Goal: Task Accomplishment & Management: Use online tool/utility

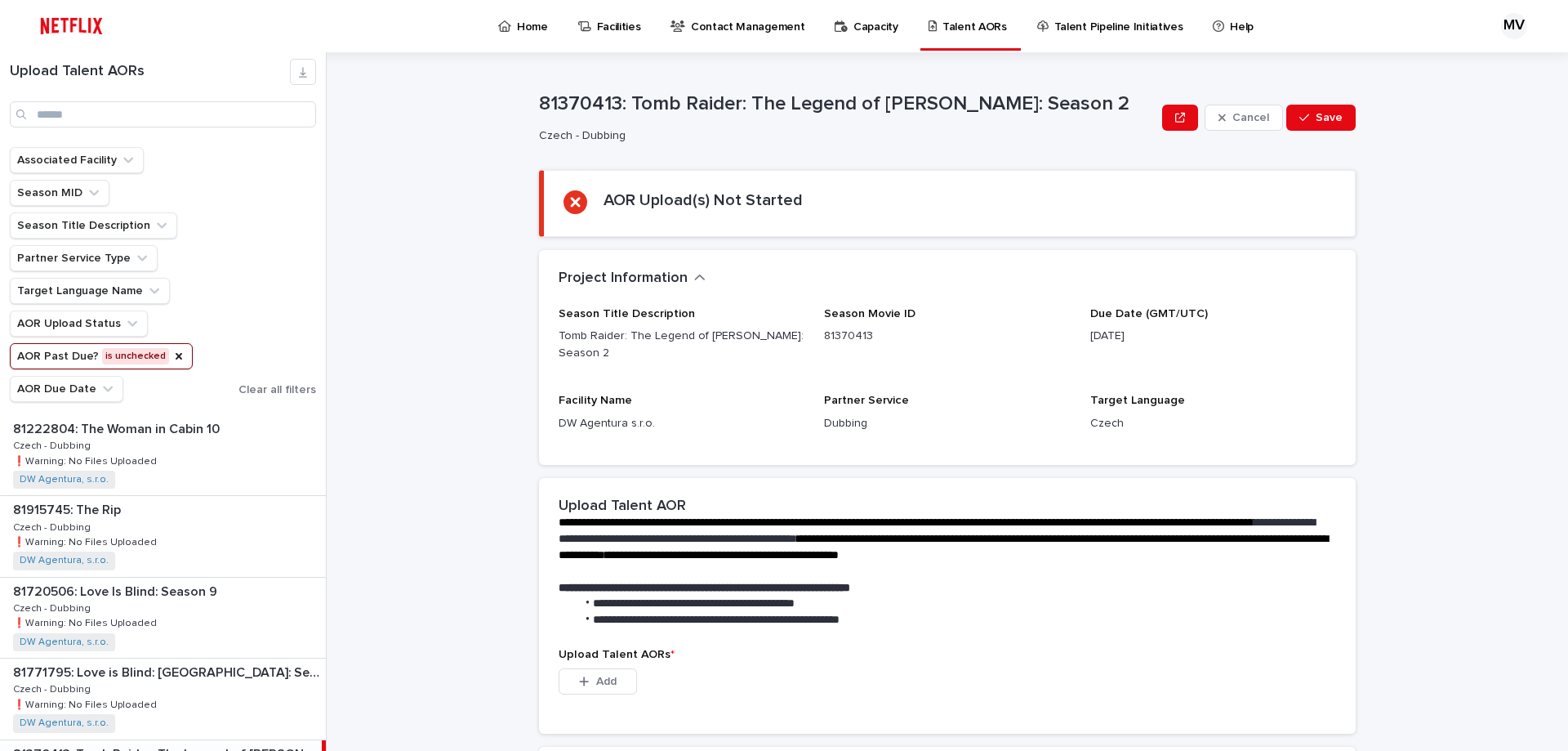
click at [562, 181] on section "AOR Upload(s) Not Started" at bounding box center [947, 203] width 816 height 67
click at [726, 210] on div "AOR Upload(s) Not Started" at bounding box center [703, 203] width 199 height 26
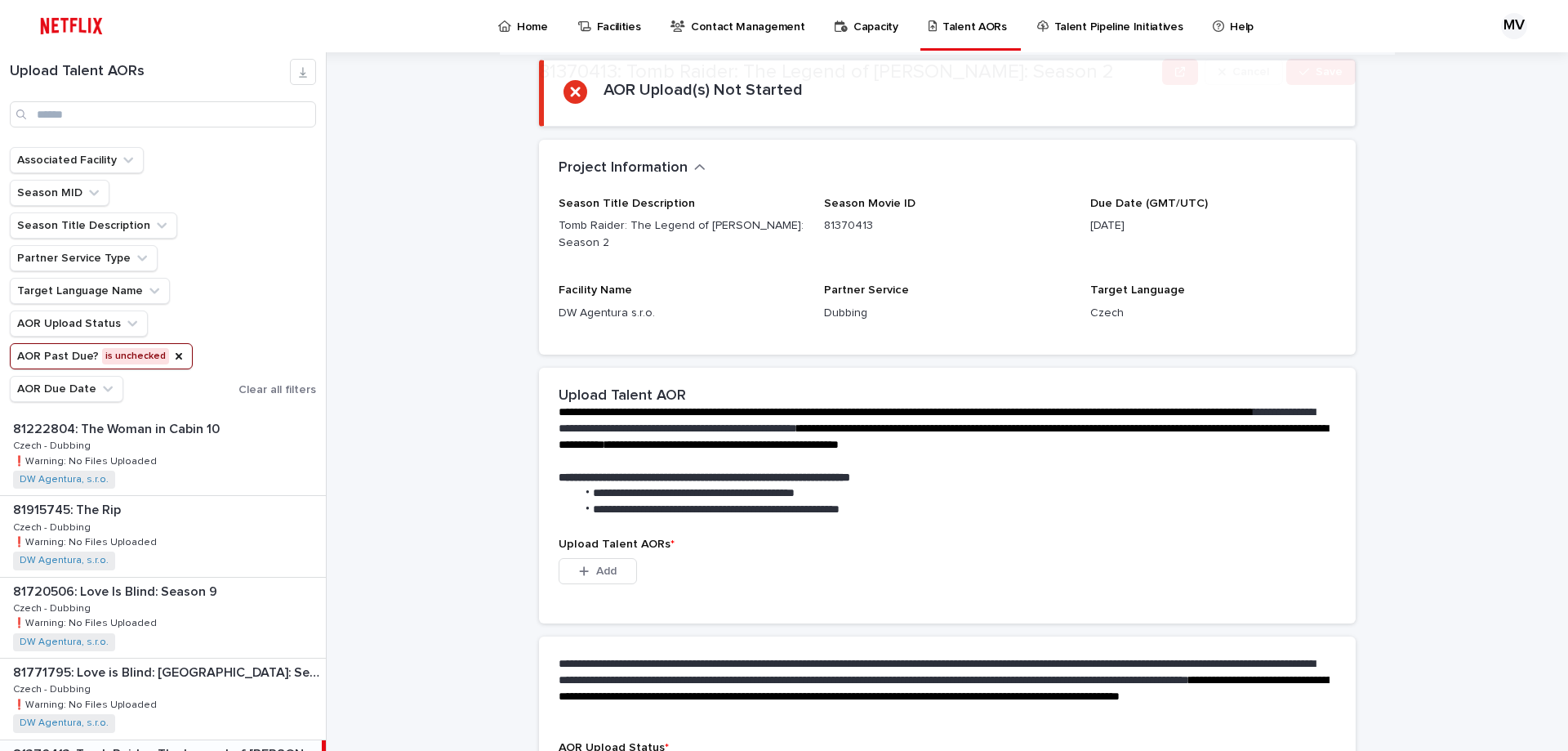
scroll to position [229, 0]
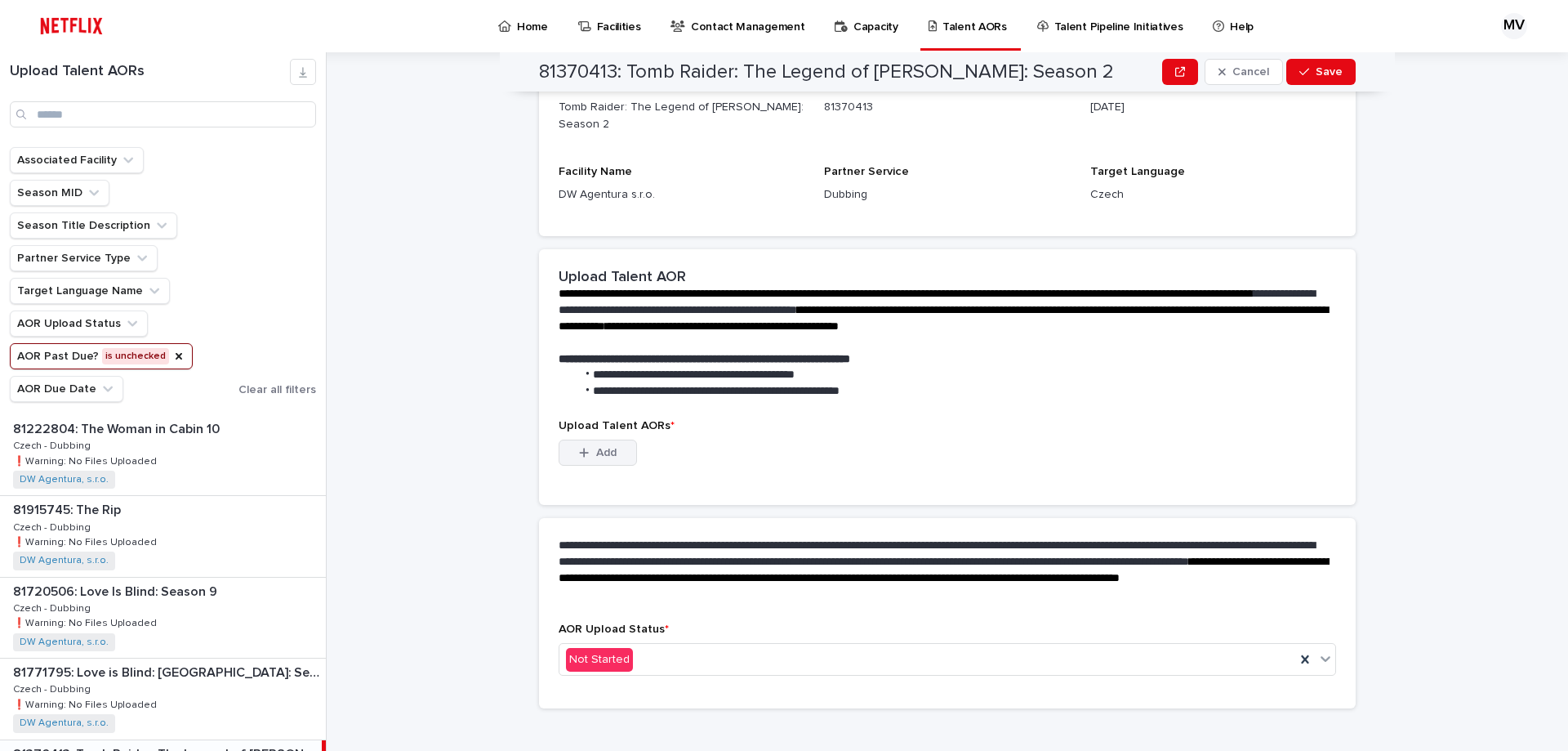
click at [585, 447] on div "button" at bounding box center [587, 452] width 16 height 12
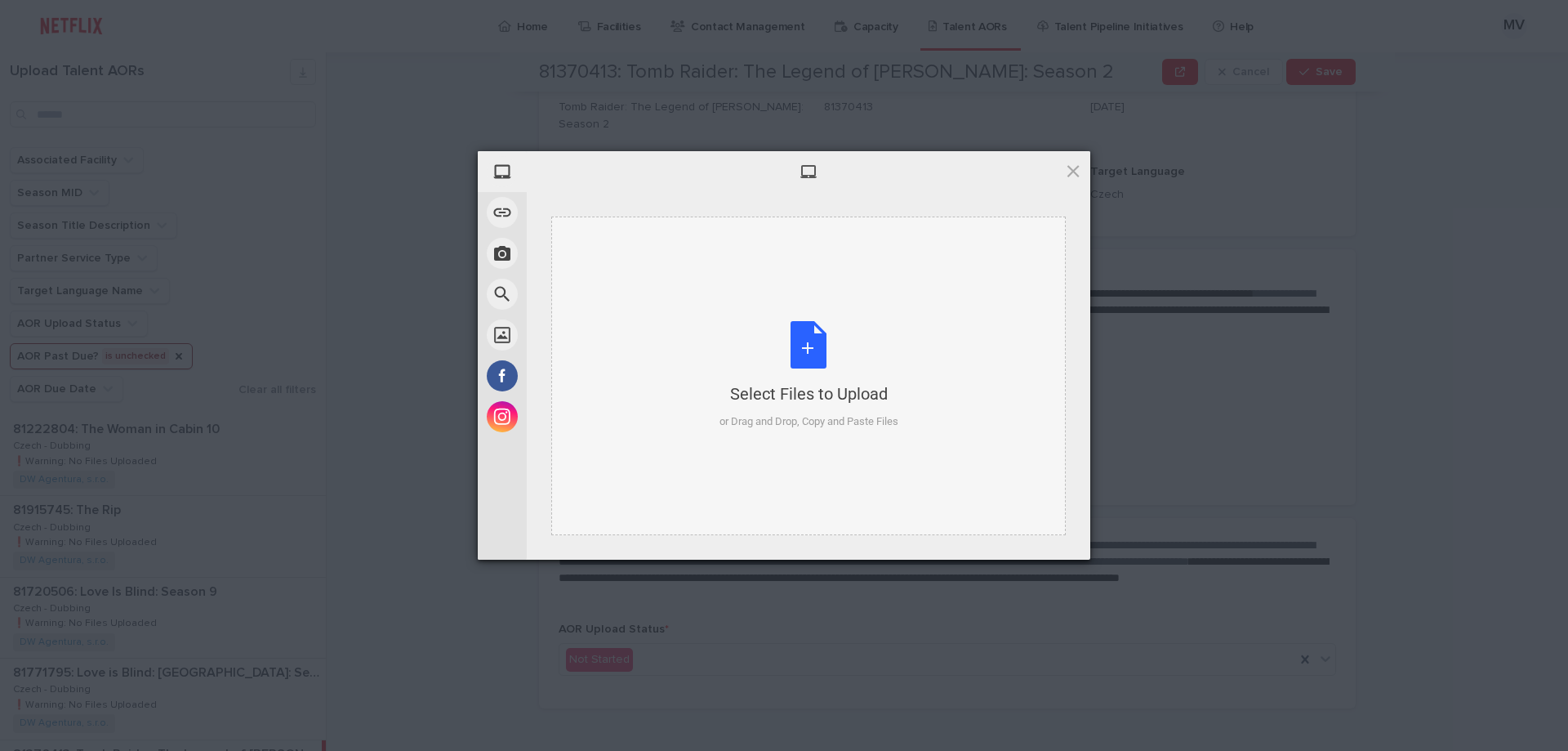
click at [813, 362] on div "Select Files to Upload or Drag and Drop, Copy and Paste Files" at bounding box center [808, 375] width 179 height 109
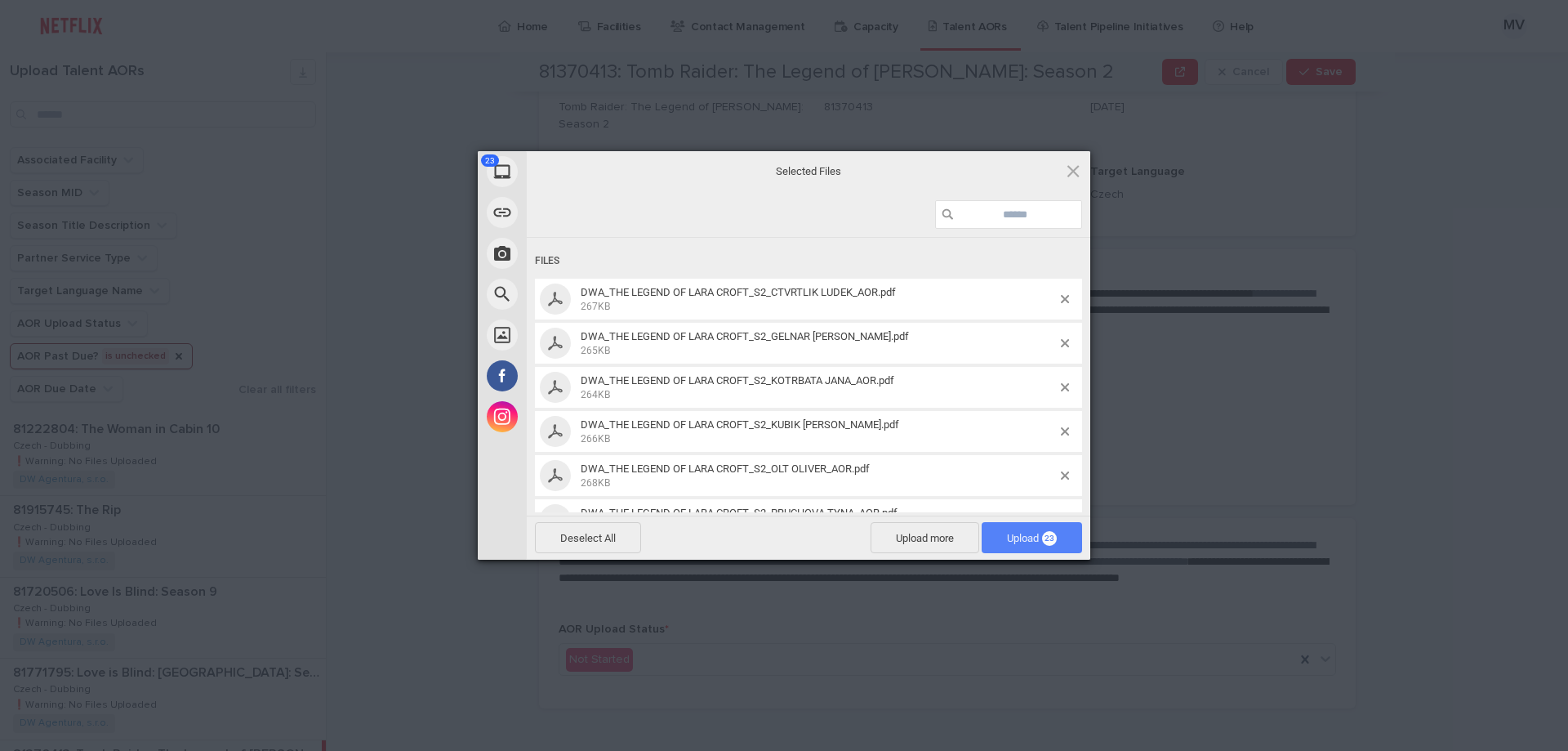
click at [1044, 537] on span "23" at bounding box center [1049, 538] width 14 height 14
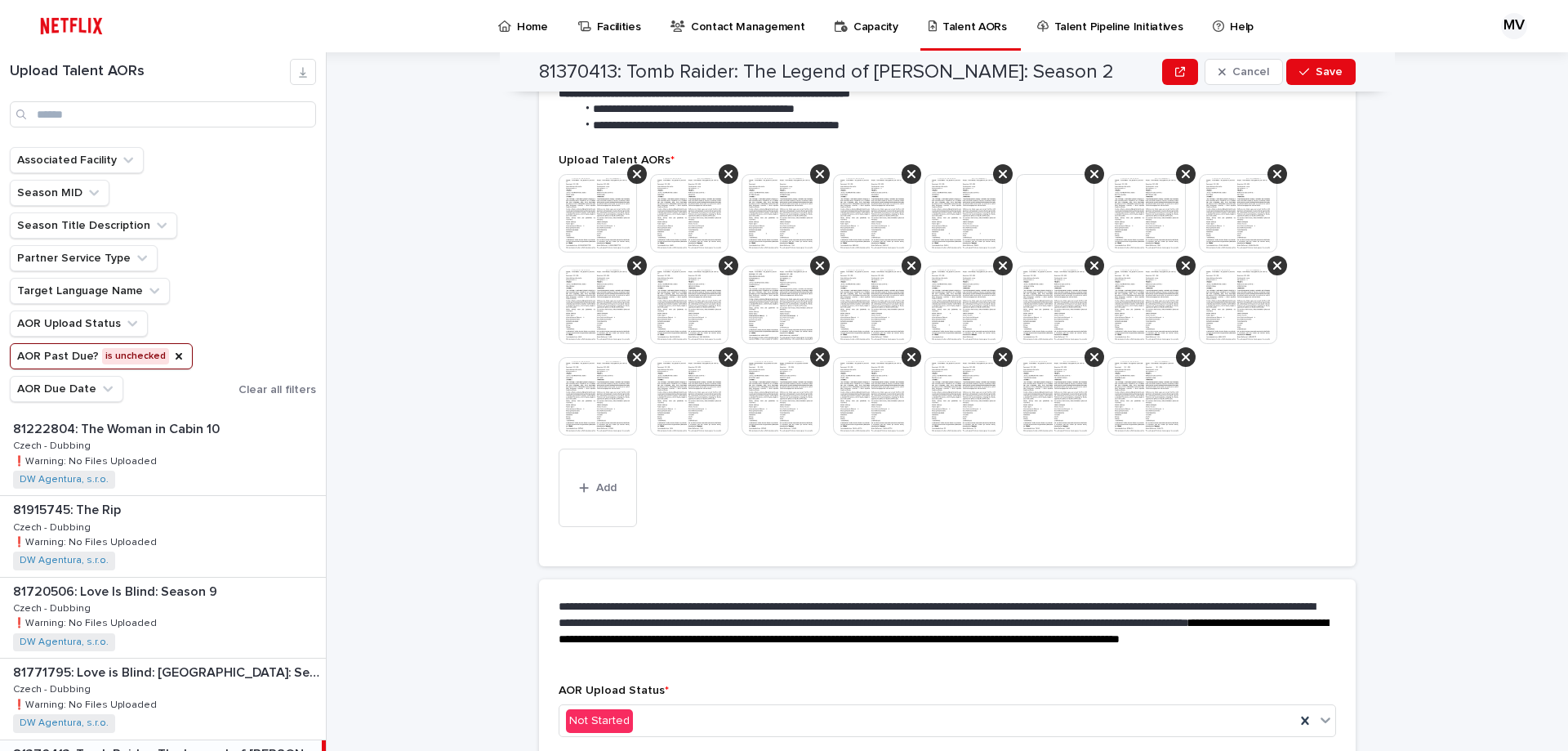
scroll to position [476, 0]
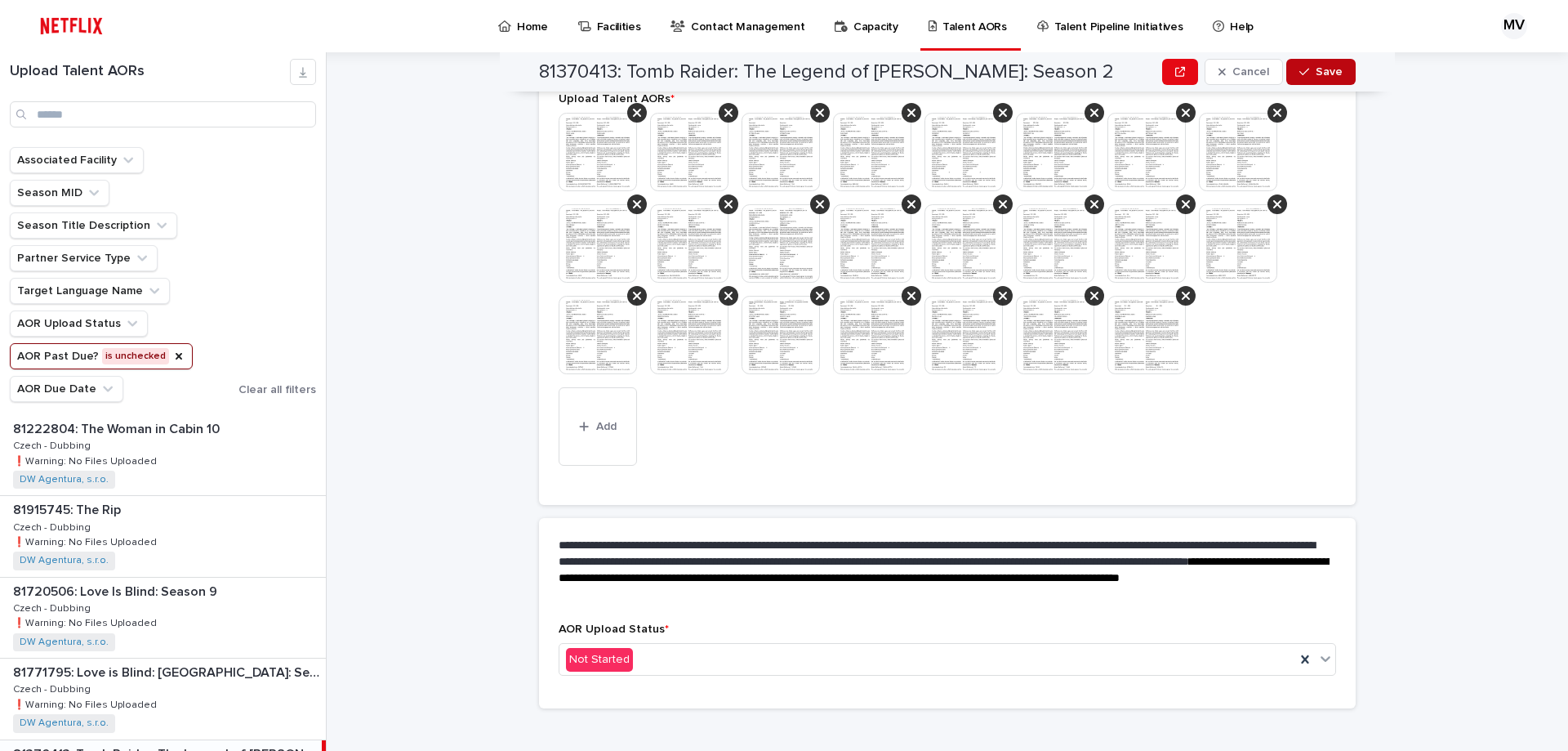
click at [1325, 68] on span "Save" at bounding box center [1328, 72] width 27 height 12
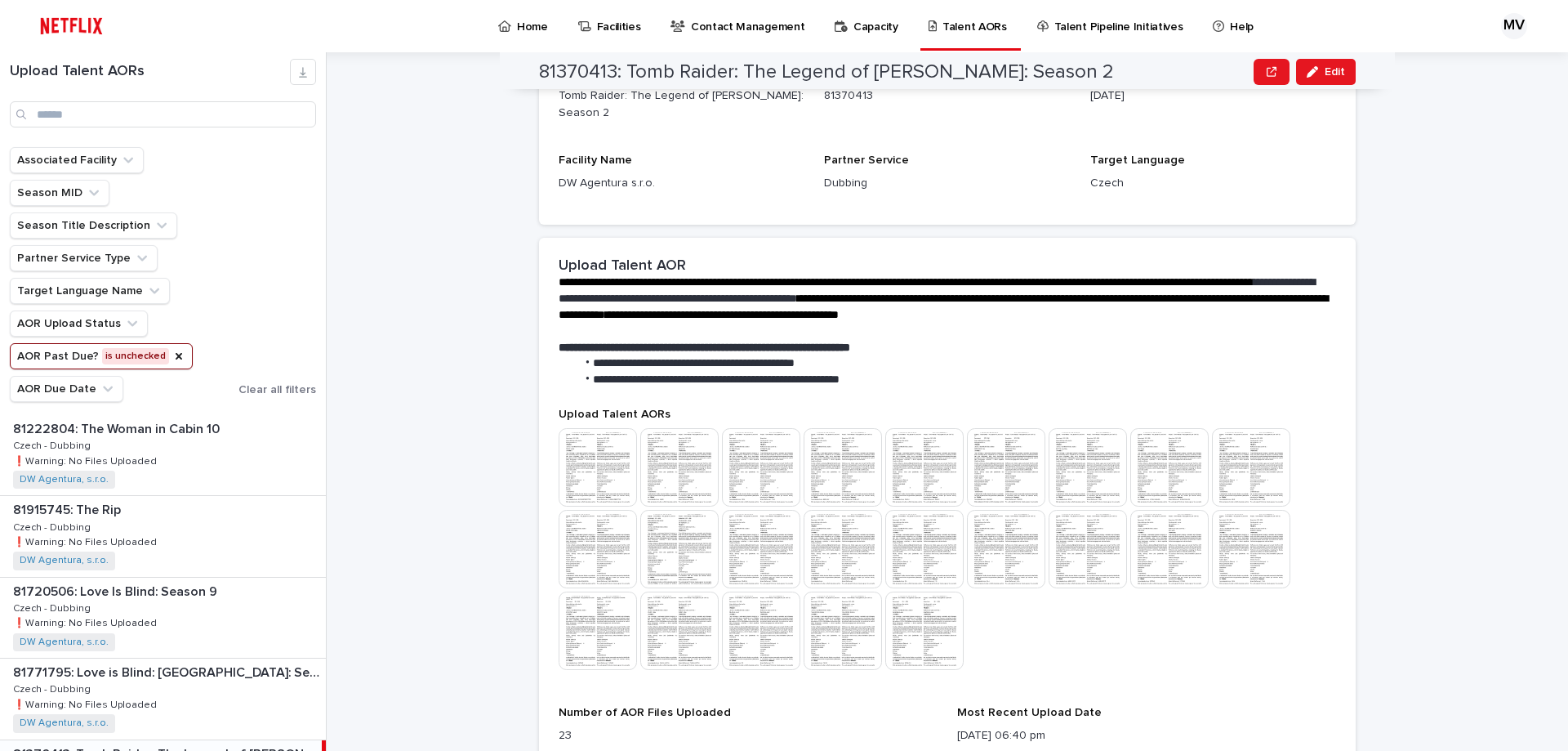
scroll to position [0, 0]
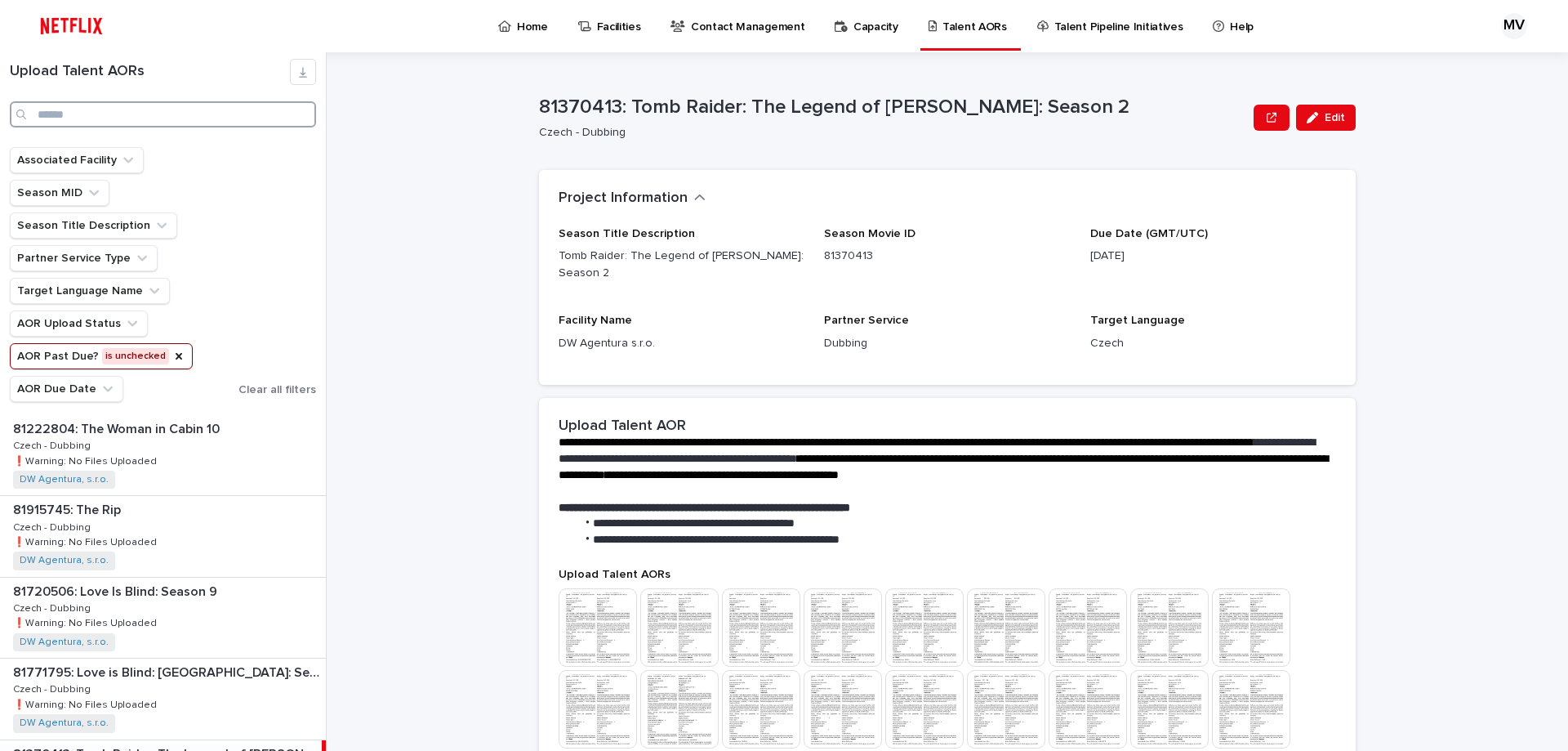
click at [143, 123] on input "Search" at bounding box center [162, 114] width 306 height 26
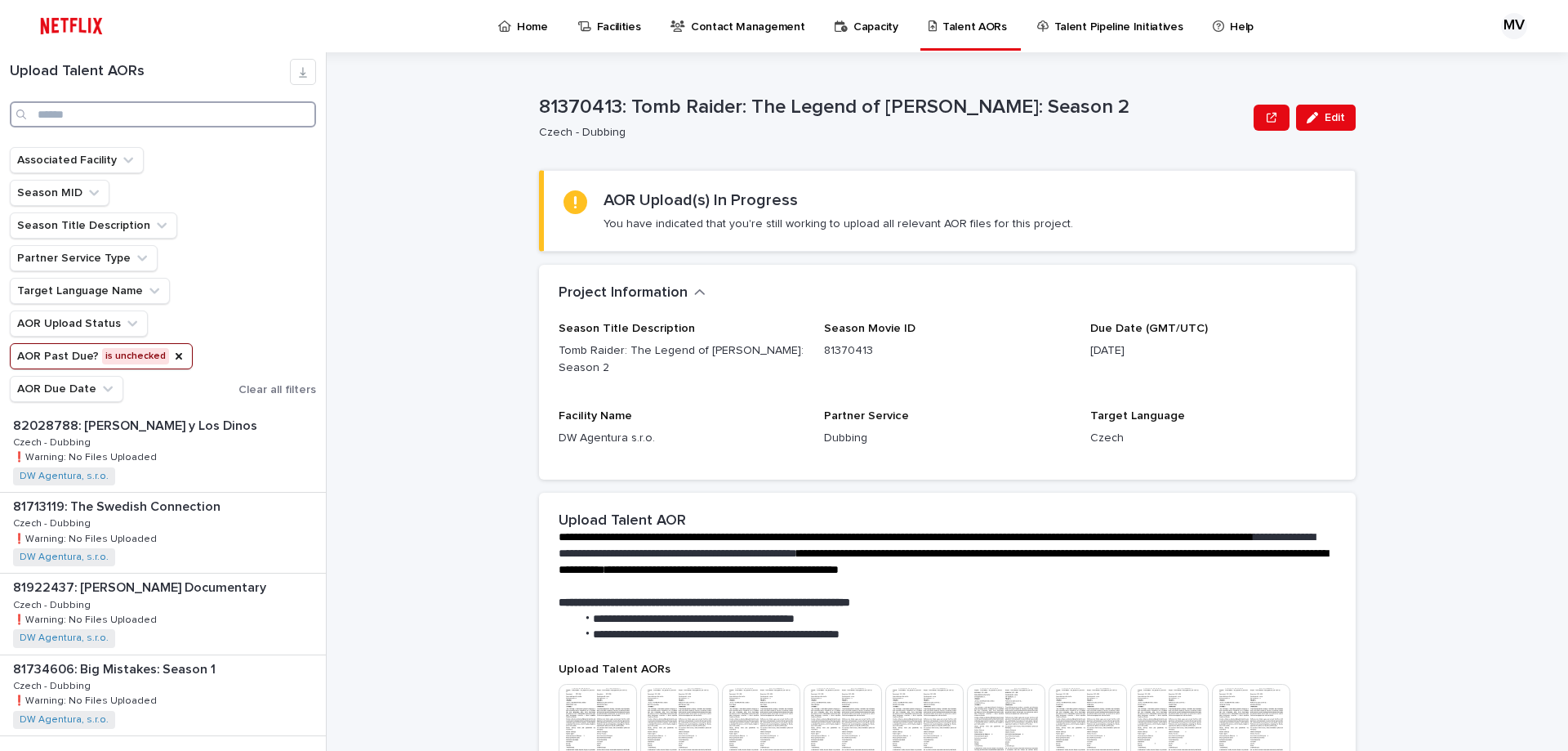
scroll to position [2153, 0]
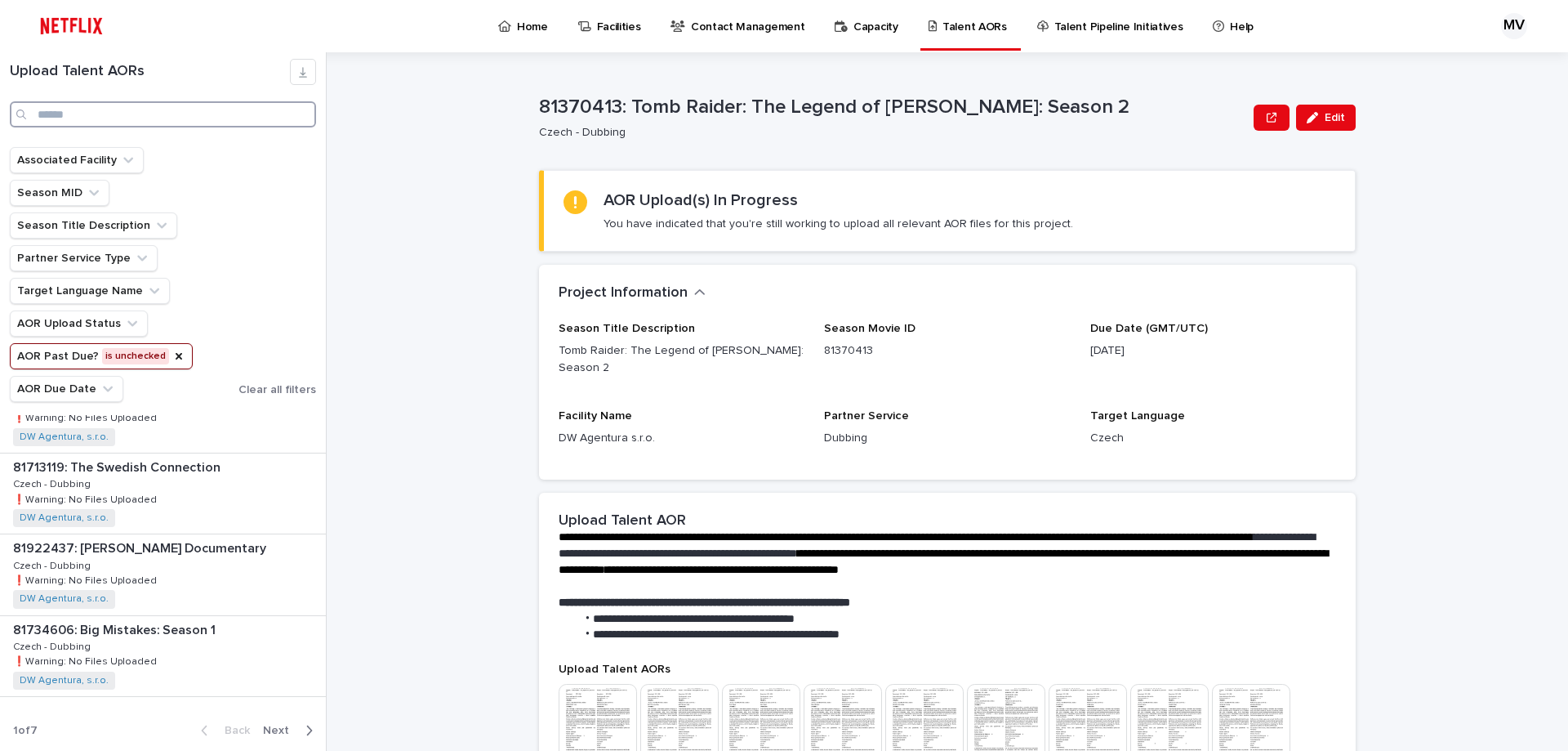
click at [90, 112] on input "Search" at bounding box center [162, 114] width 306 height 26
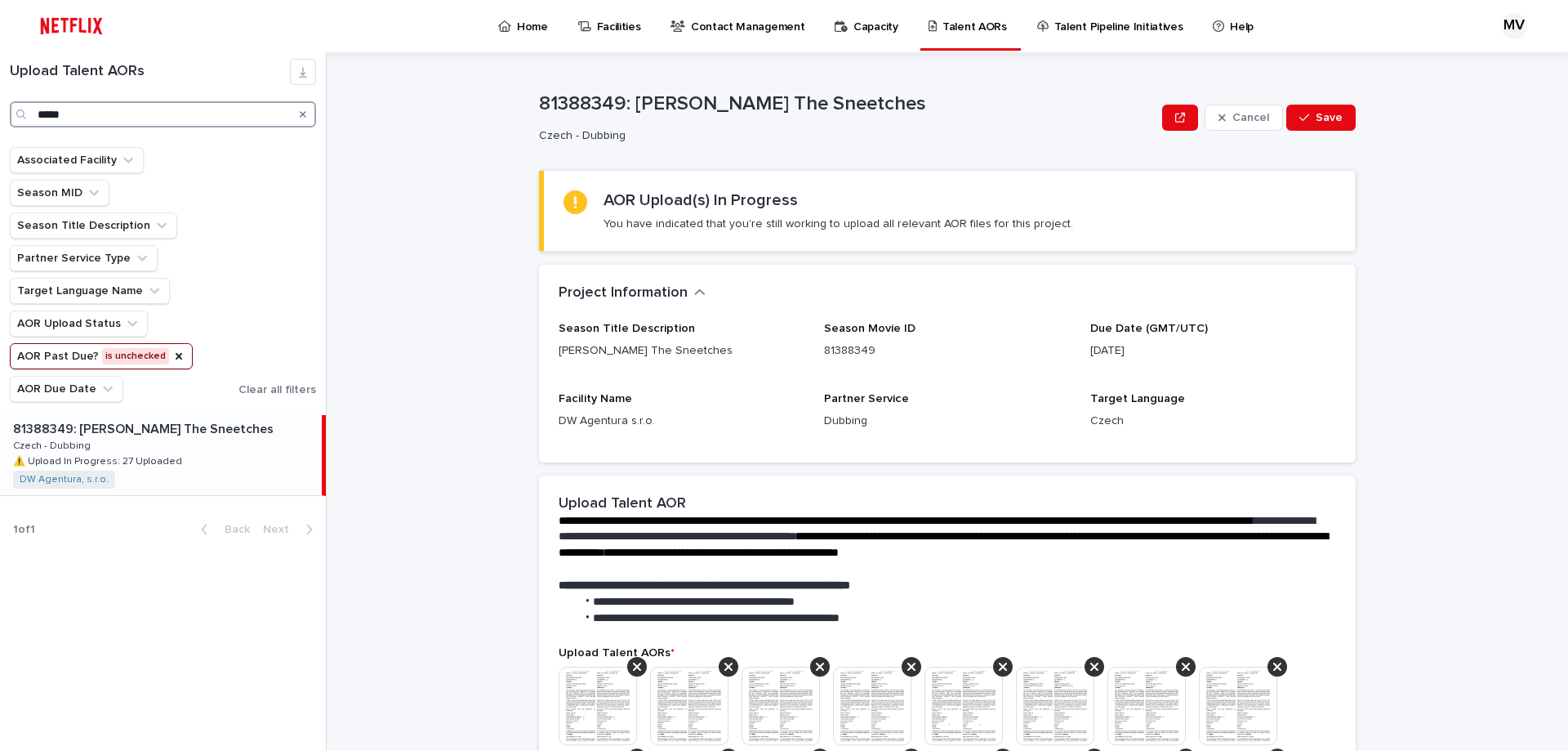
type input "*****"
click at [195, 458] on div "81388349: [PERSON_NAME] The Sneetches 81388349: [PERSON_NAME] The Sneetches Cze…" at bounding box center [161, 454] width 322 height 80
click at [1324, 110] on button "Save" at bounding box center [1320, 118] width 69 height 26
